Goal: Task Accomplishment & Management: Use online tool/utility

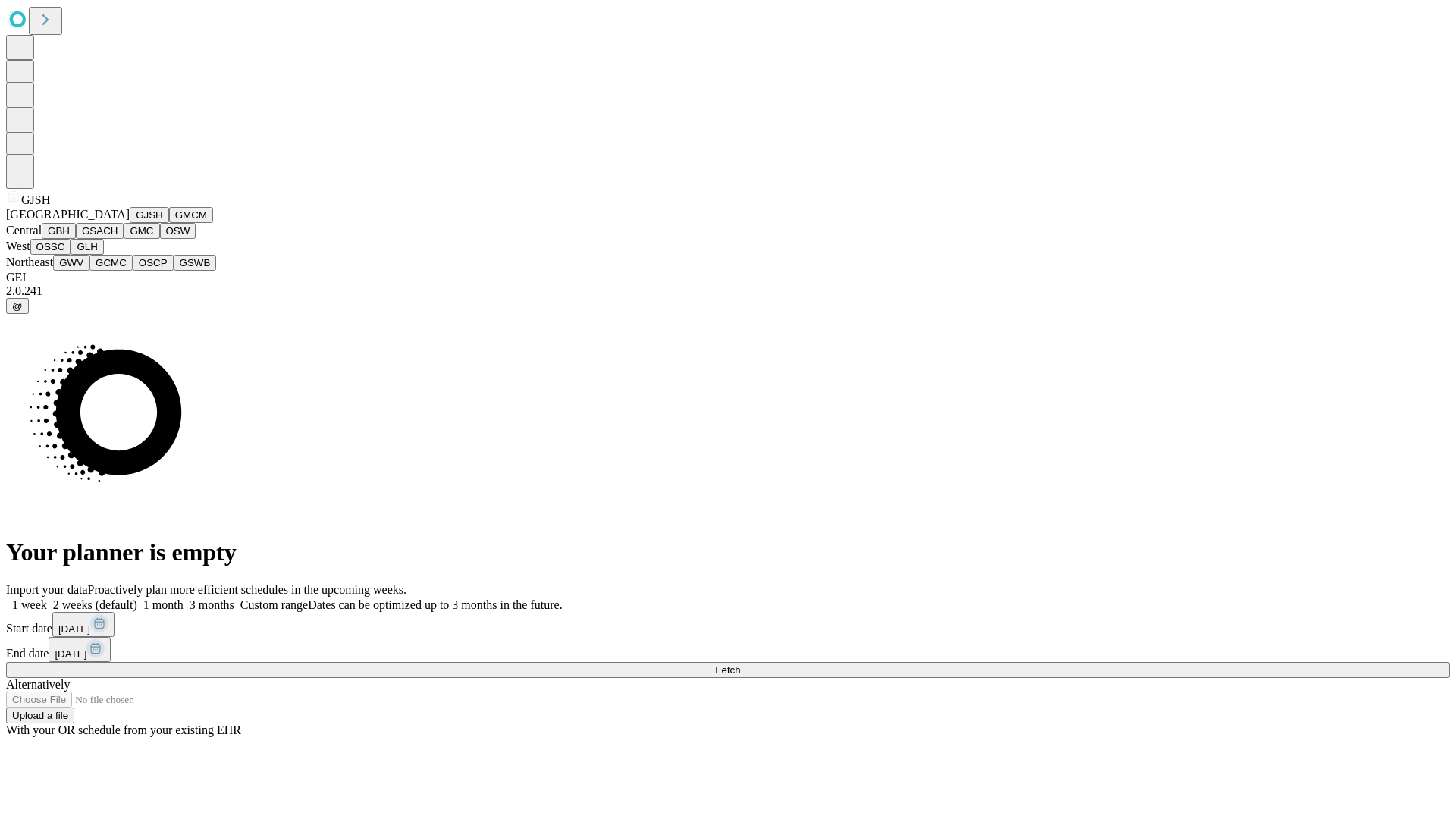
click at [130, 223] on button "GJSH" at bounding box center [149, 214] width 39 height 16
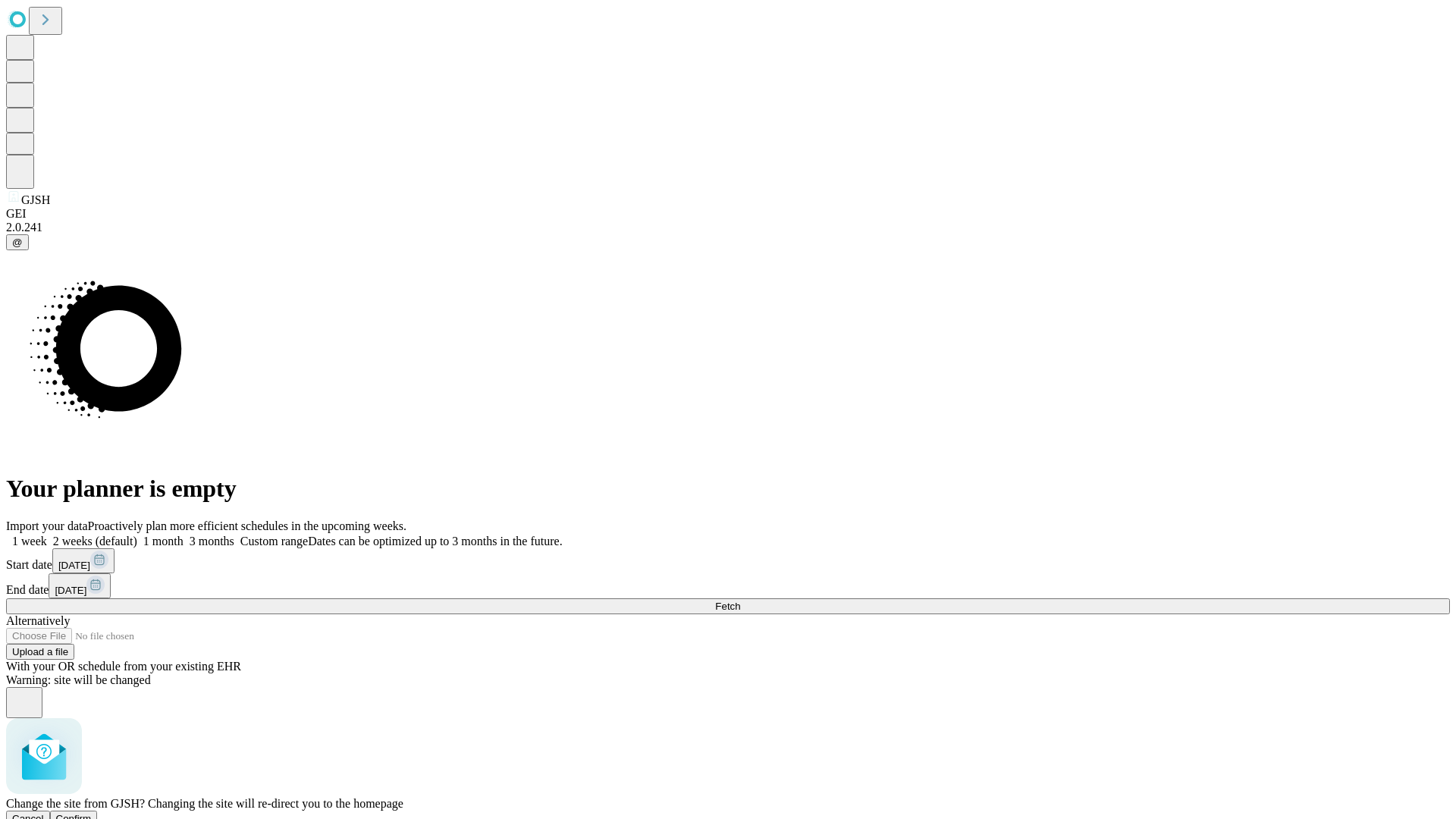
click at [92, 813] on span "Confirm" at bounding box center [74, 818] width 36 height 11
click at [137, 534] on label "2 weeks (default)" at bounding box center [92, 540] width 90 height 13
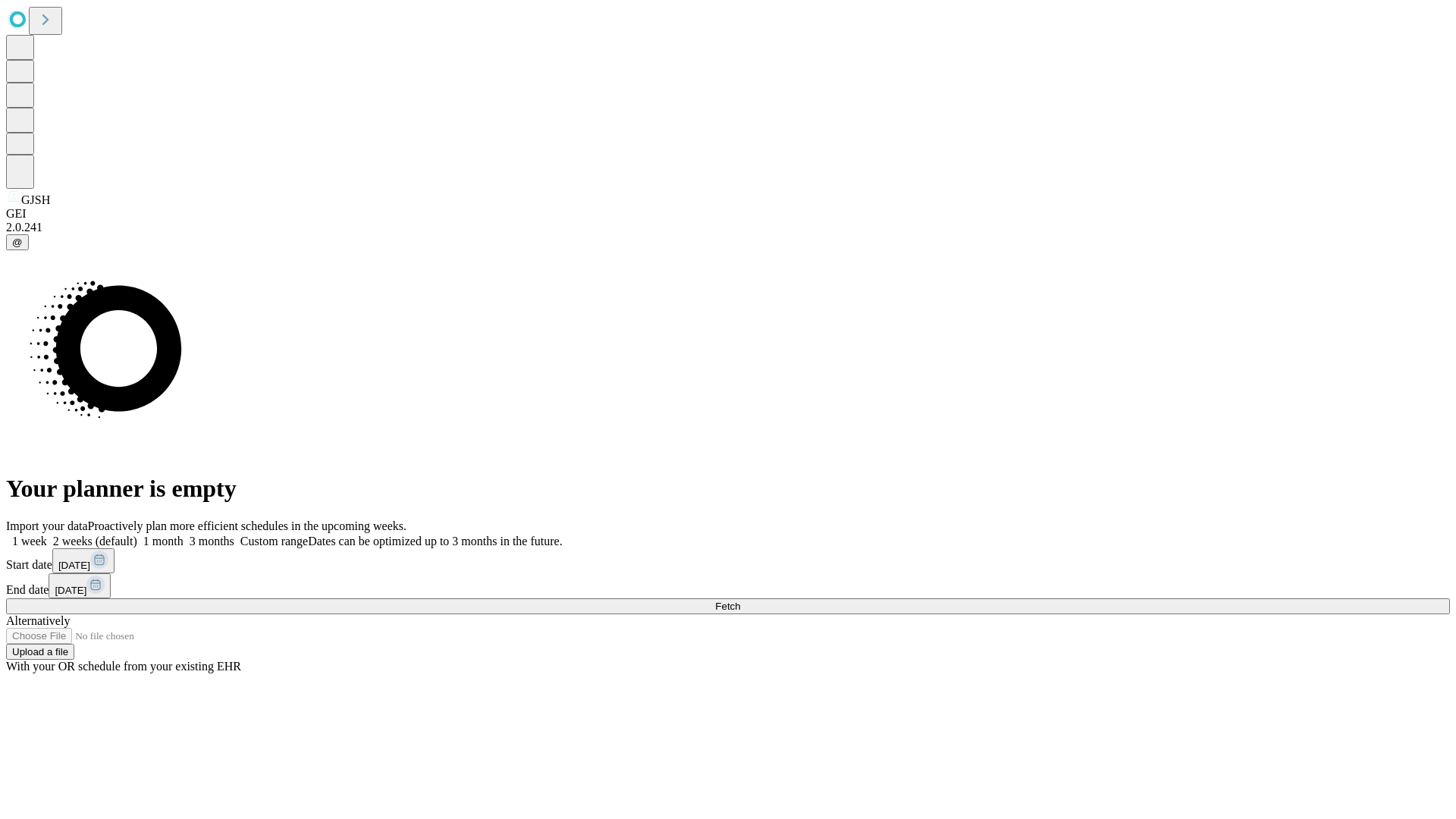
click at [740, 600] on span "Fetch" at bounding box center [728, 605] width 25 height 11
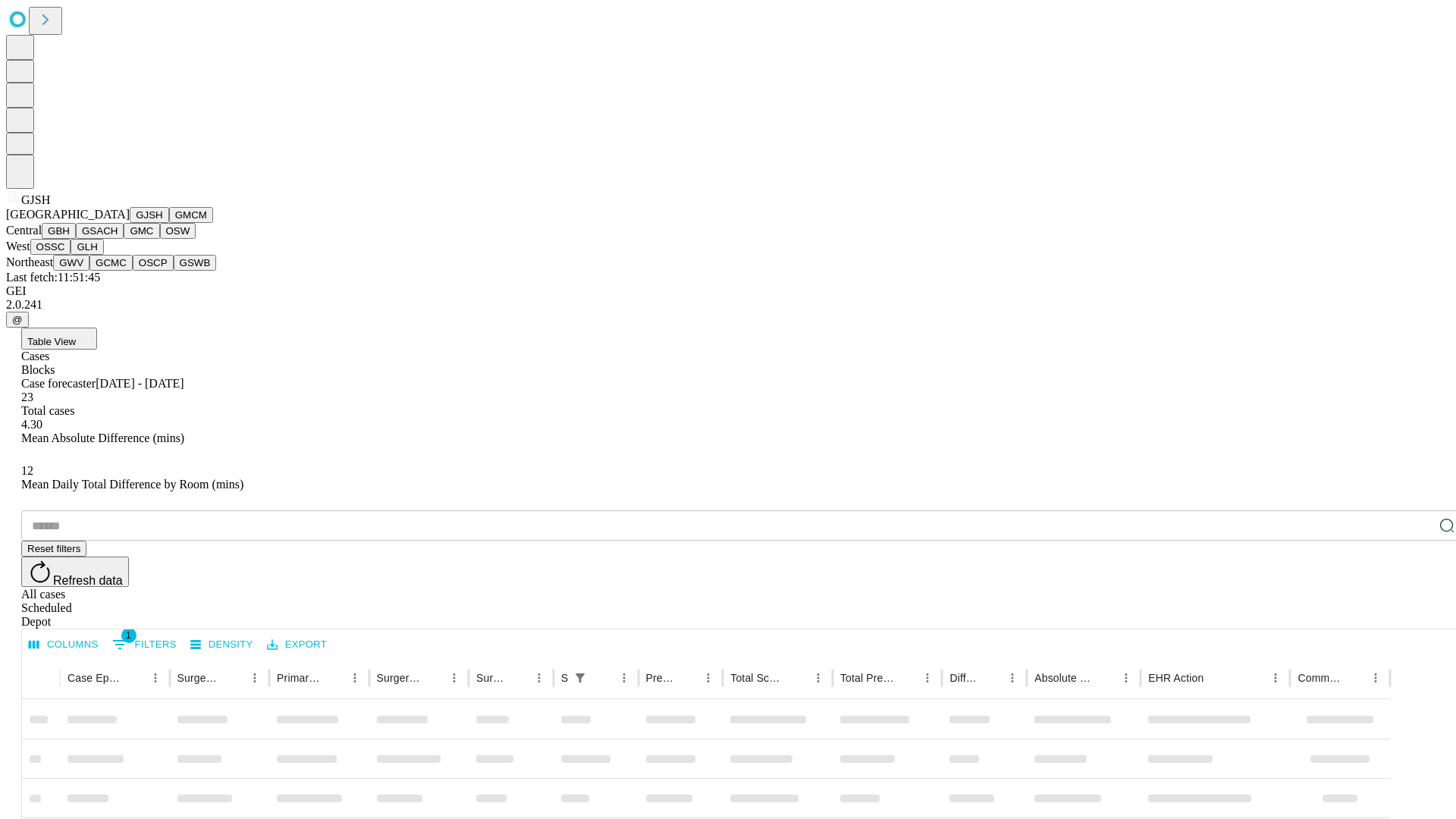
click at [169, 223] on button "GMCM" at bounding box center [191, 214] width 44 height 16
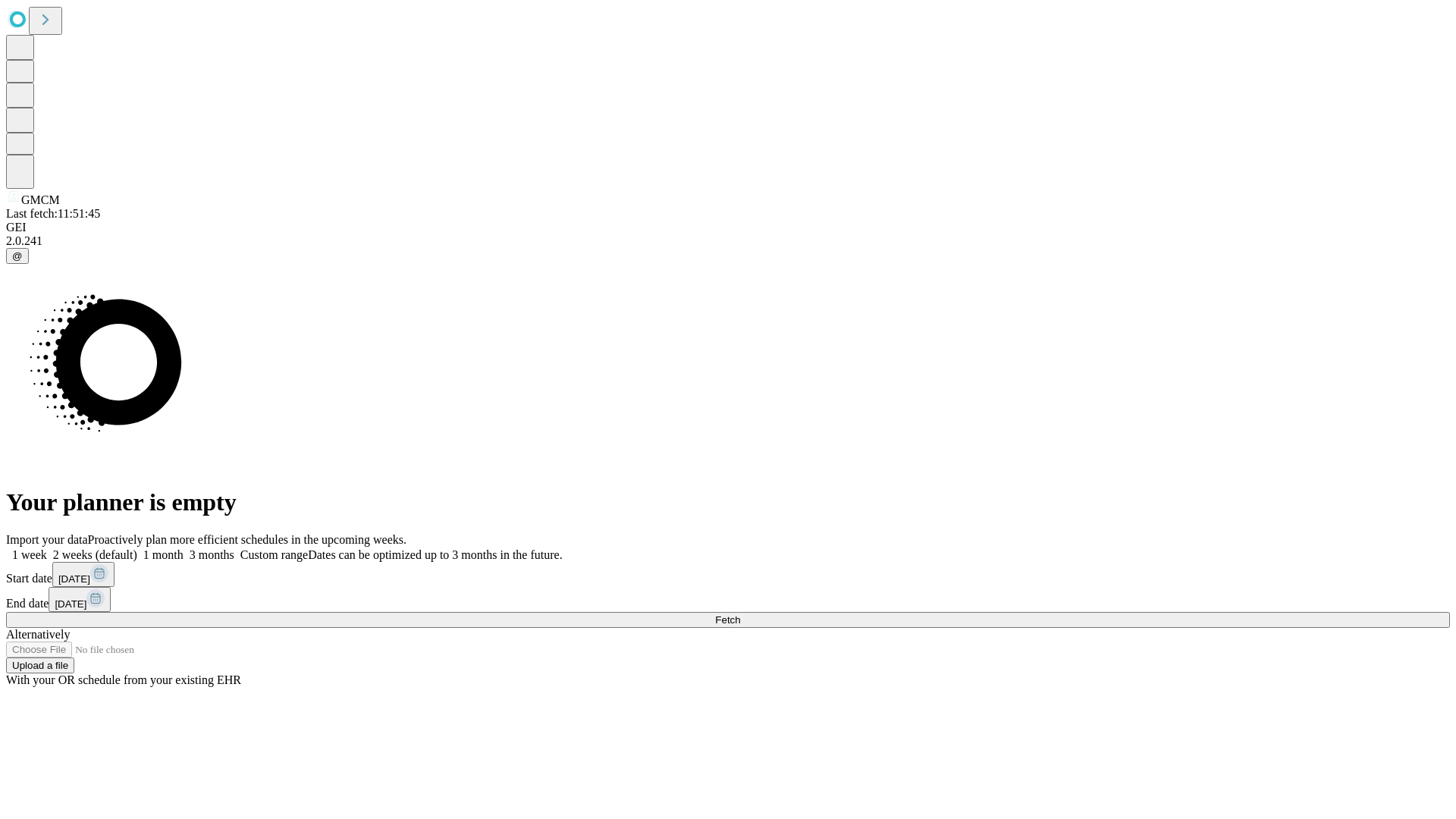
click at [137, 548] on label "2 weeks (default)" at bounding box center [92, 554] width 90 height 13
click at [740, 614] on span "Fetch" at bounding box center [728, 619] width 25 height 11
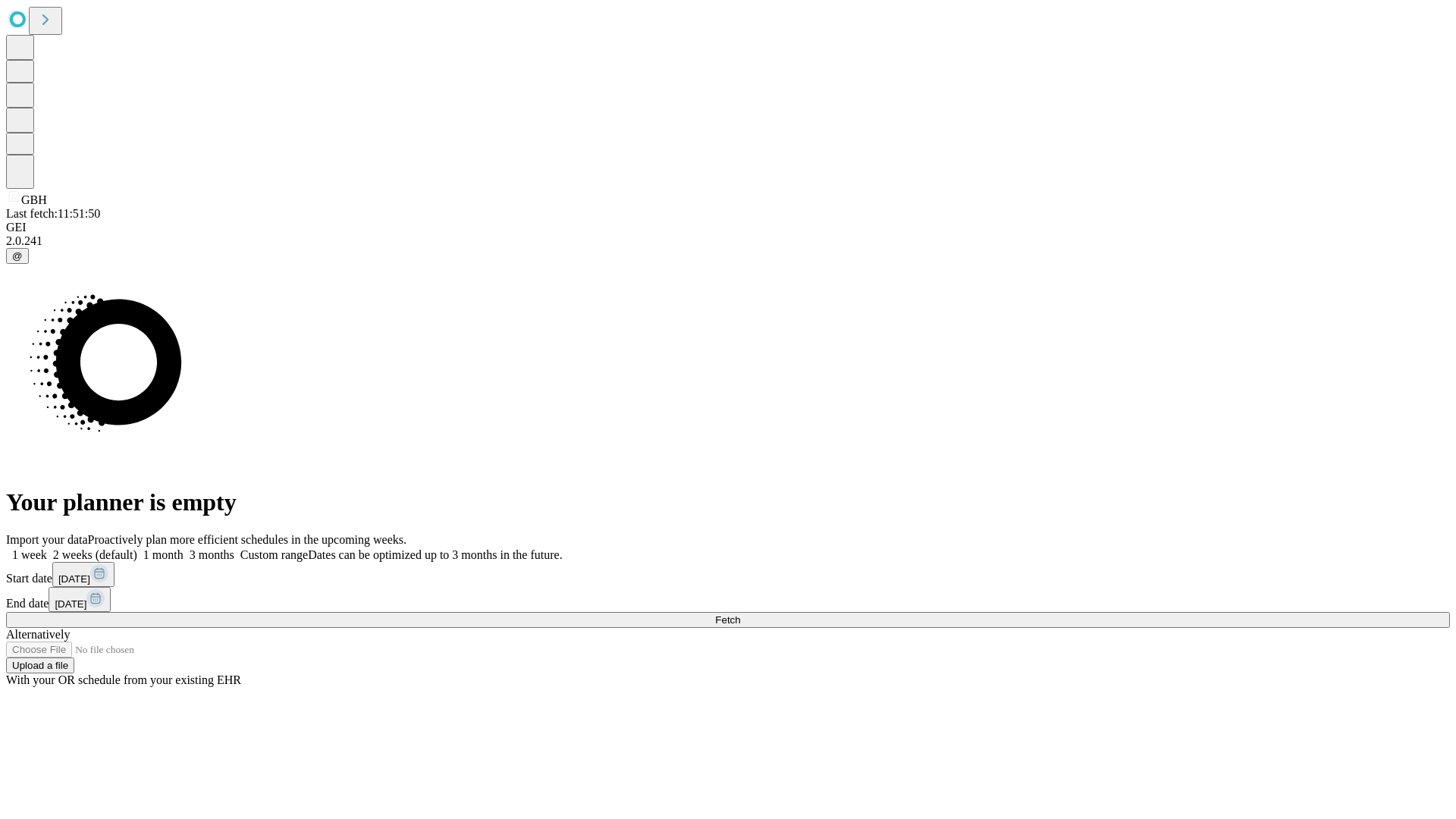
click at [137, 548] on label "2 weeks (default)" at bounding box center [92, 554] width 90 height 13
click at [740, 614] on span "Fetch" at bounding box center [728, 619] width 25 height 11
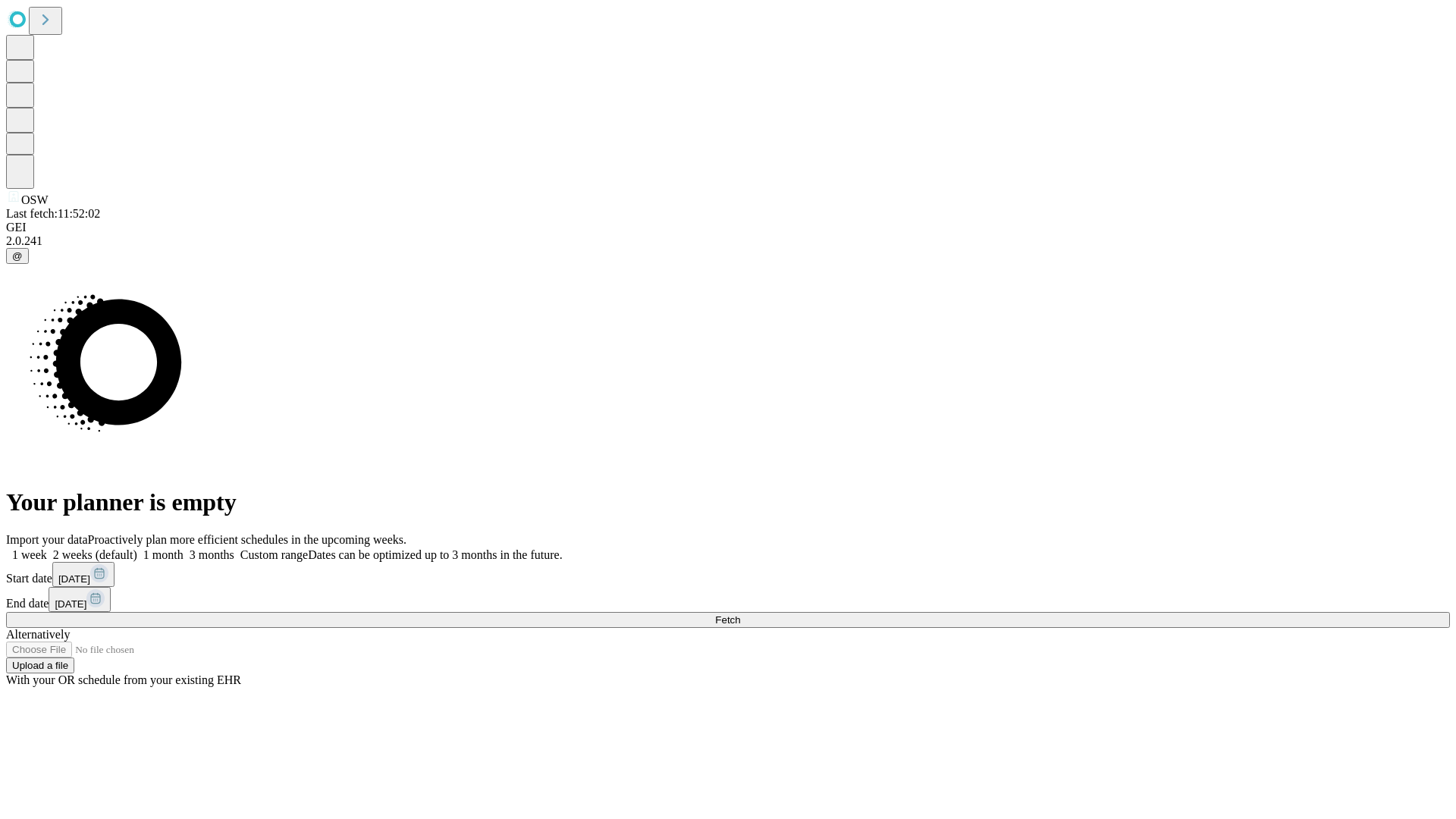
click at [137, 548] on label "2 weeks (default)" at bounding box center [92, 554] width 90 height 13
click at [740, 614] on span "Fetch" at bounding box center [728, 619] width 25 height 11
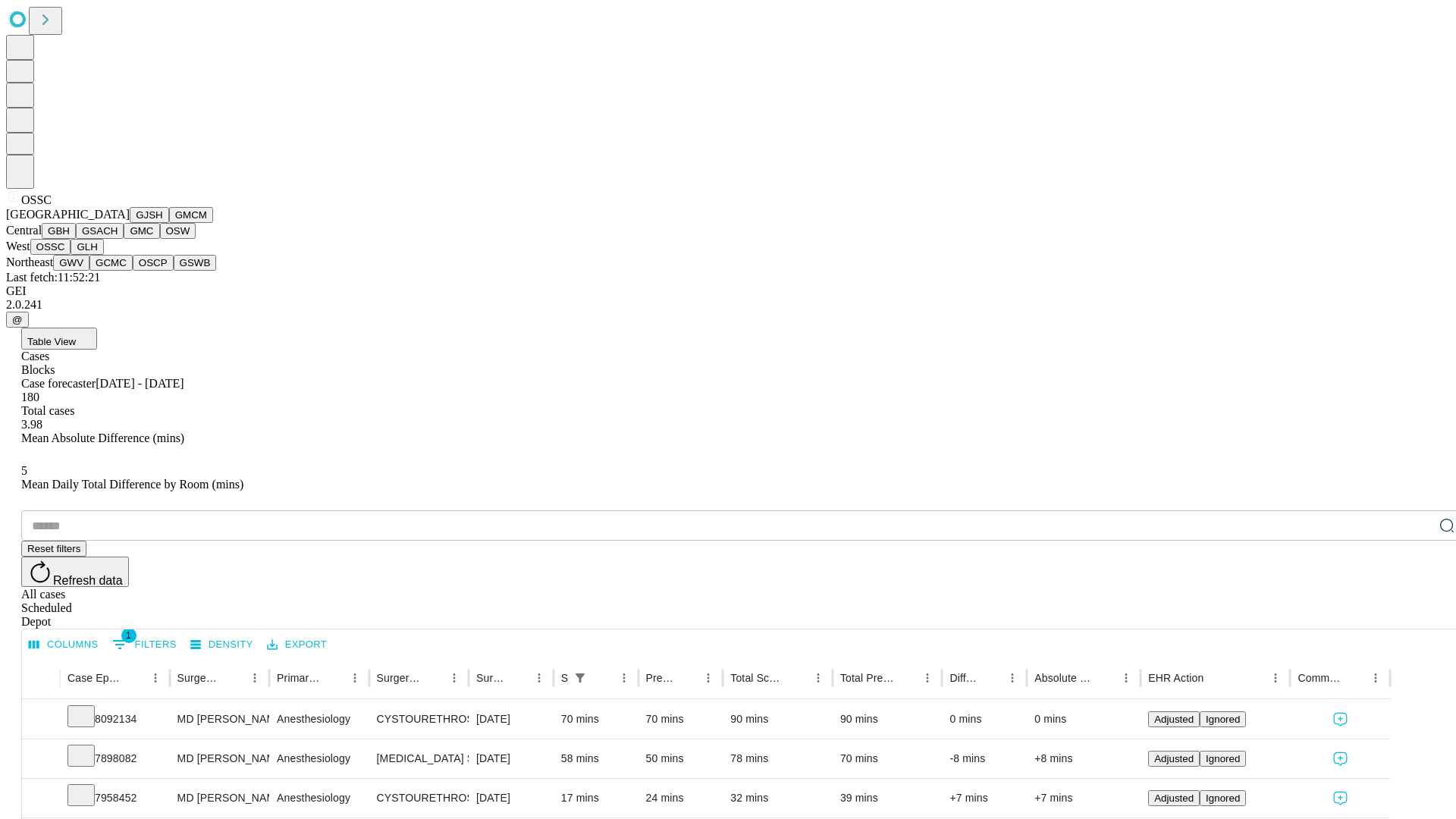
click at [103, 254] on button "GLH" at bounding box center [86, 247] width 32 height 16
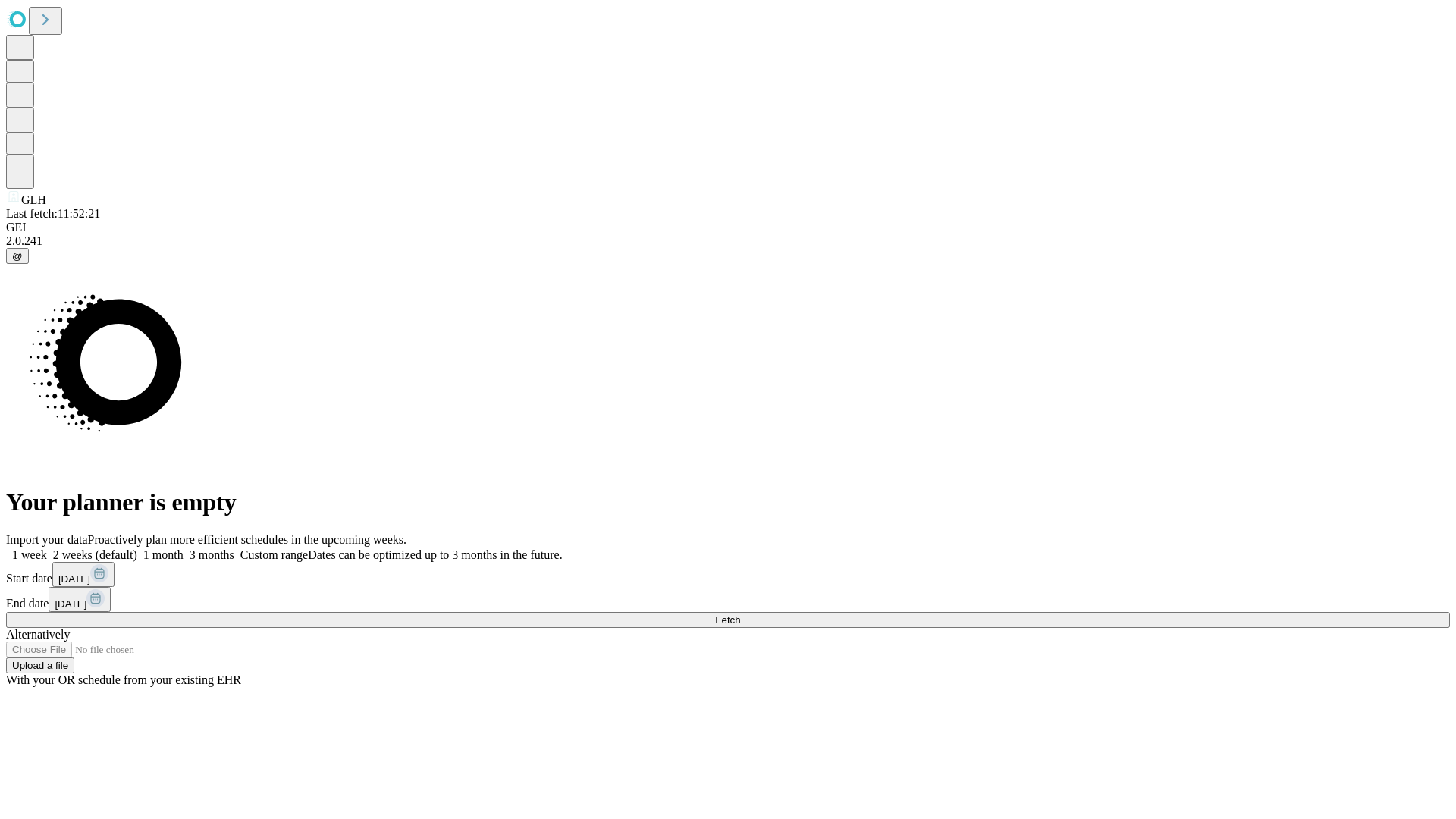
click at [137, 548] on label "2 weeks (default)" at bounding box center [92, 554] width 90 height 13
click at [740, 614] on span "Fetch" at bounding box center [728, 619] width 25 height 11
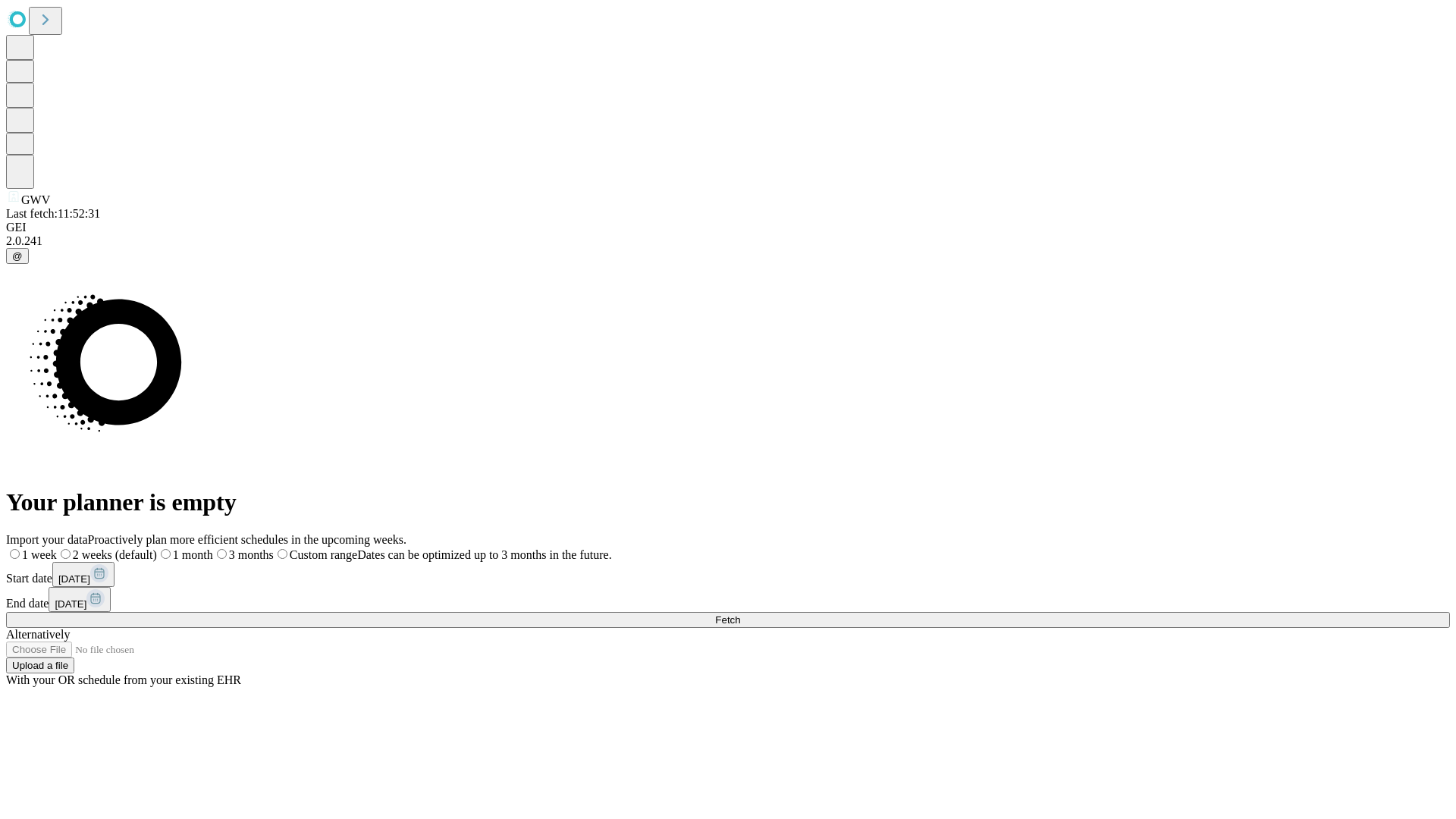
click at [157, 548] on label "2 weeks (default)" at bounding box center [107, 554] width 100 height 13
click at [740, 614] on span "Fetch" at bounding box center [728, 619] width 25 height 11
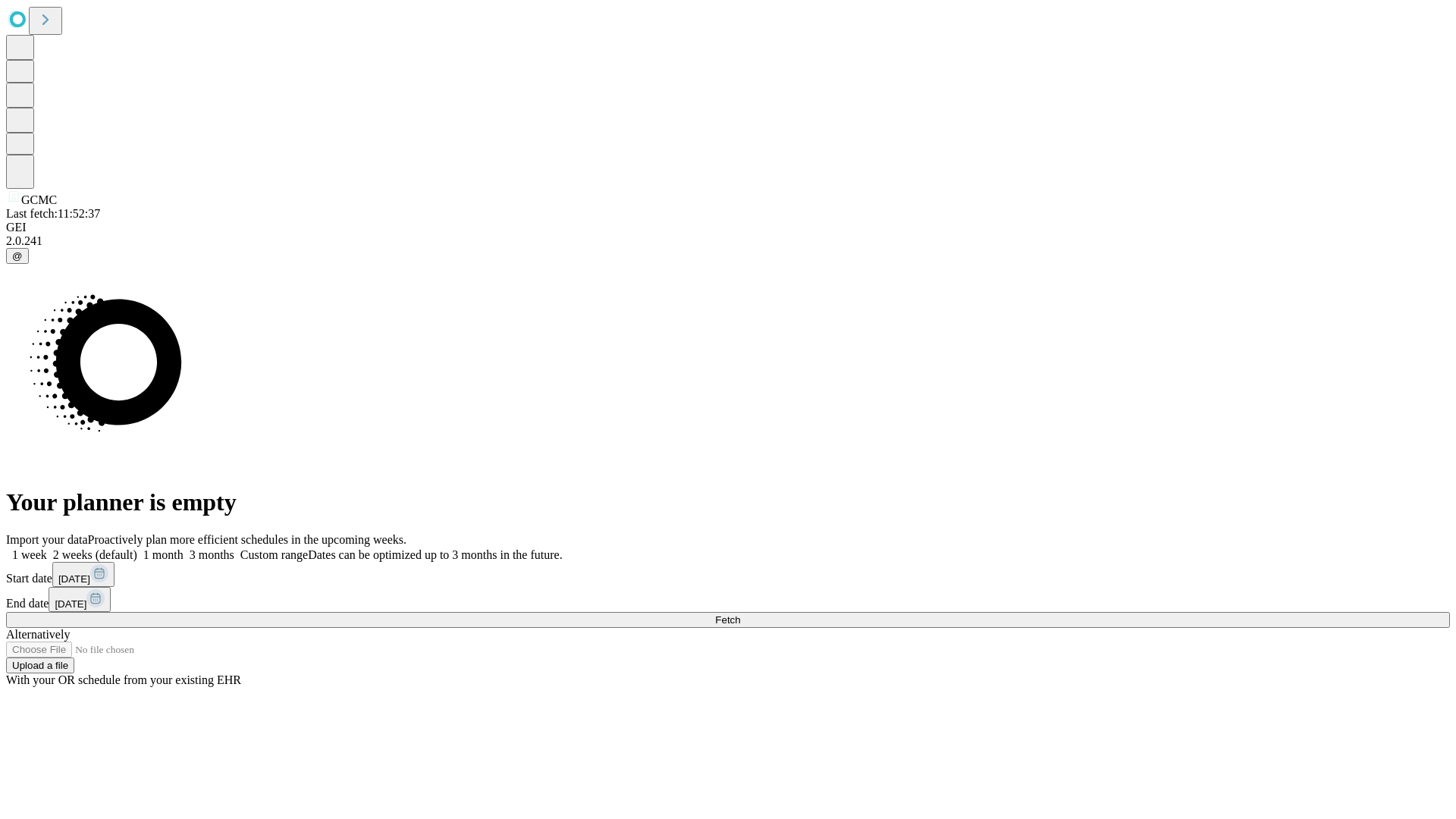
click at [137, 548] on label "2 weeks (default)" at bounding box center [92, 554] width 90 height 13
click at [740, 614] on span "Fetch" at bounding box center [728, 619] width 25 height 11
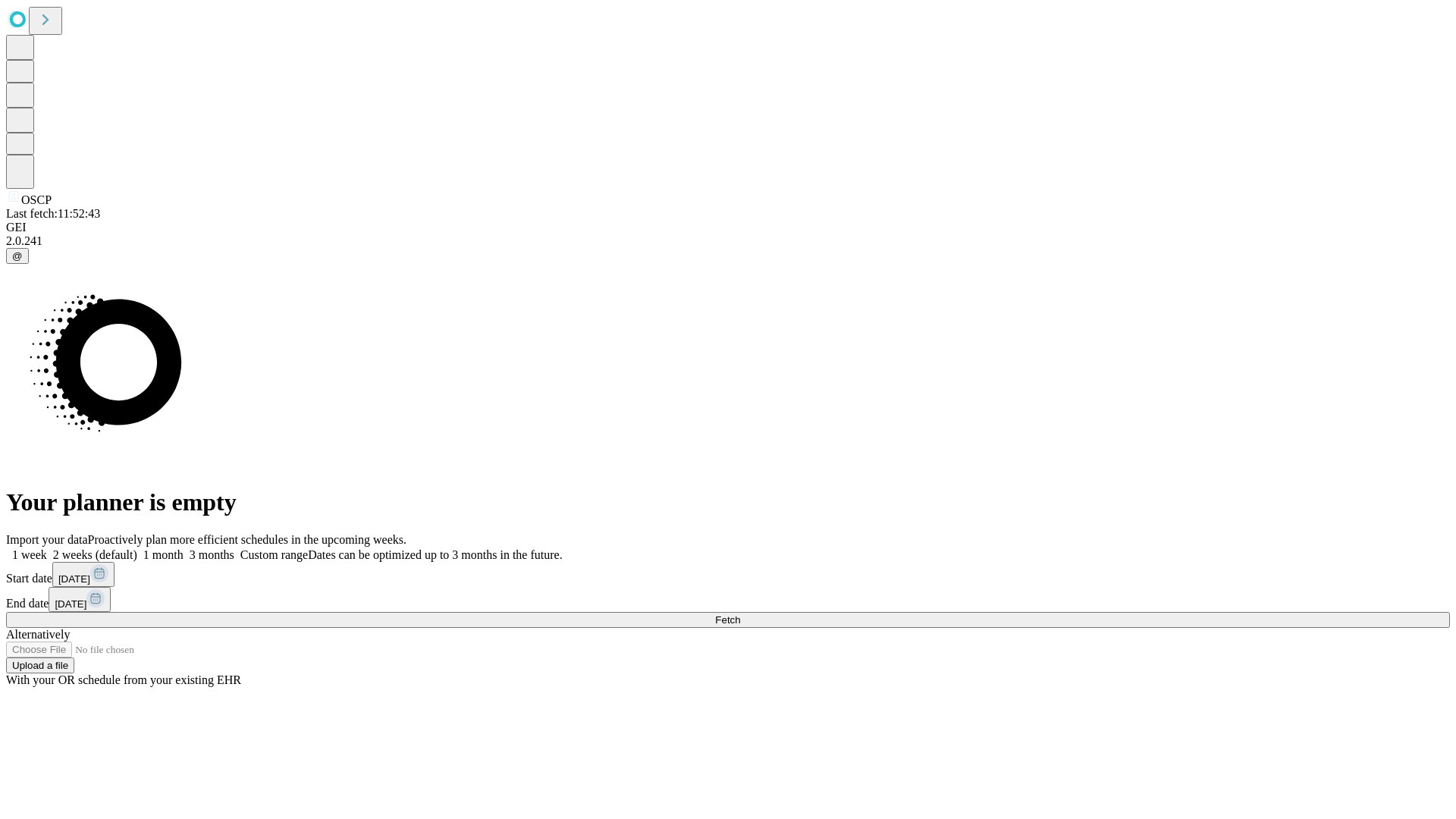
click at [740, 614] on span "Fetch" at bounding box center [728, 619] width 25 height 11
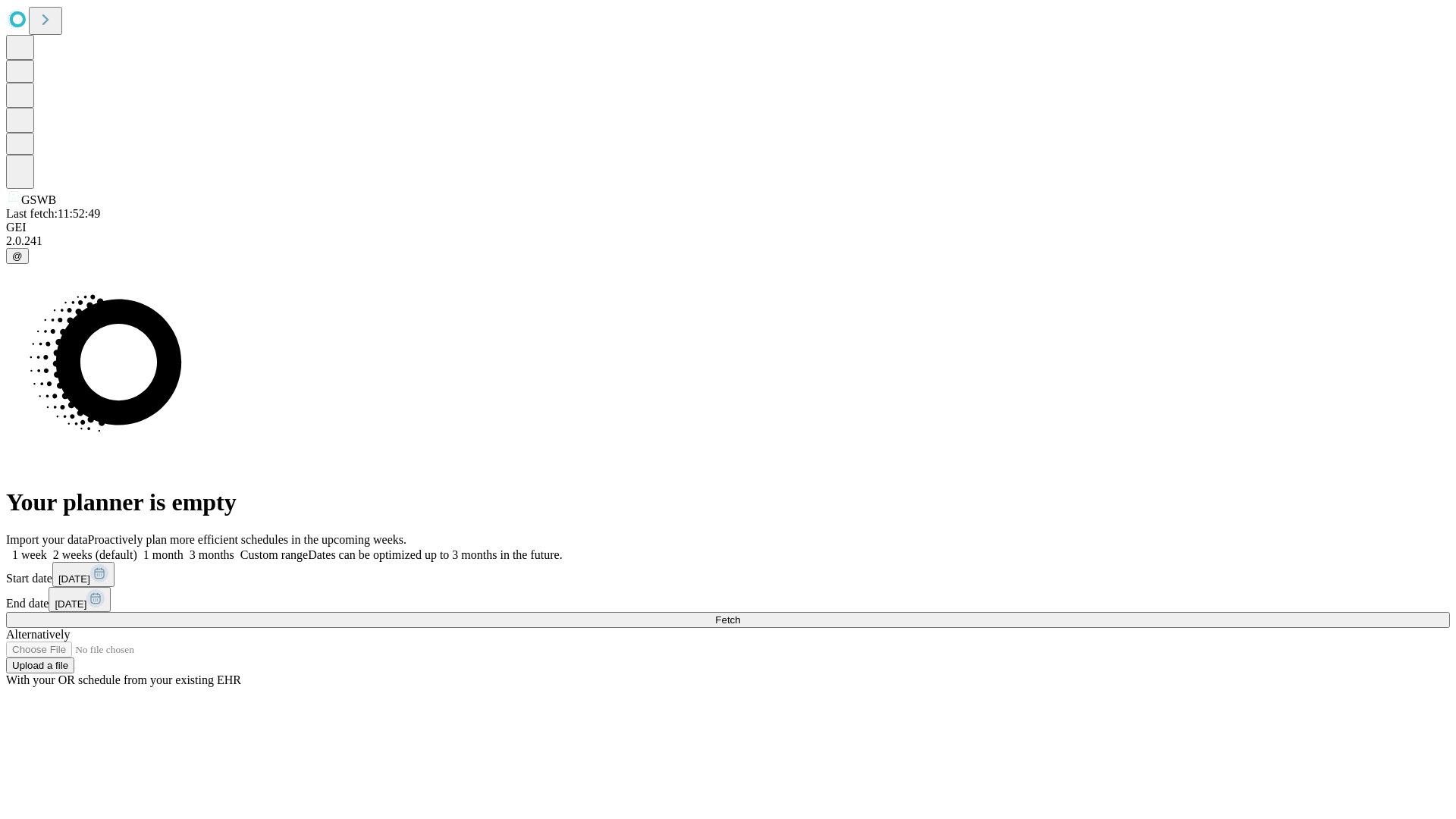
click at [137, 548] on label "2 weeks (default)" at bounding box center [92, 554] width 90 height 13
click at [740, 614] on span "Fetch" at bounding box center [728, 619] width 25 height 11
